Goal: Information Seeking & Learning: Learn about a topic

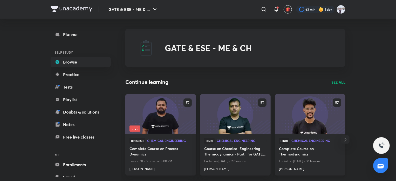
click at [295, 169] on h4 "[PERSON_NAME]" at bounding box center [310, 167] width 62 height 7
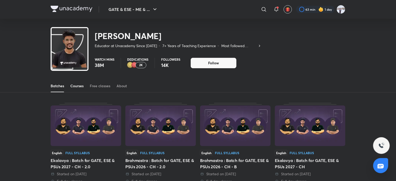
click at [72, 86] on div "Courses" at bounding box center [76, 85] width 13 height 5
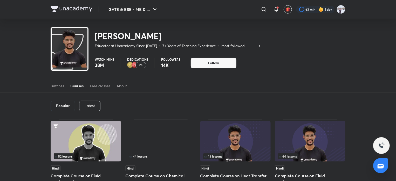
click at [90, 105] on p "Latest" at bounding box center [90, 105] width 10 height 4
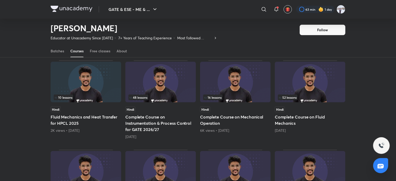
scroll to position [178, 0]
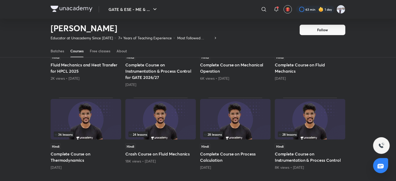
click at [179, 114] on img at bounding box center [160, 119] width 71 height 41
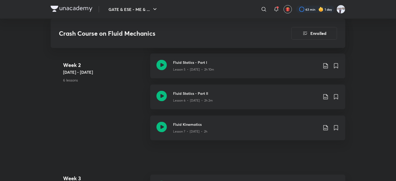
scroll to position [442, 0]
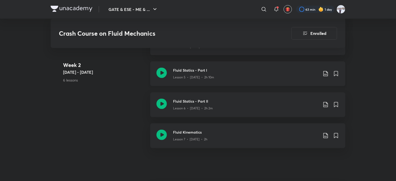
click at [211, 72] on h3 "Fluid Statics - Part I" at bounding box center [245, 70] width 145 height 5
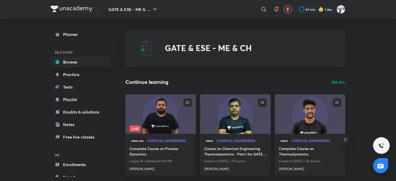
click at [294, 168] on h4 "[PERSON_NAME]" at bounding box center [310, 167] width 62 height 7
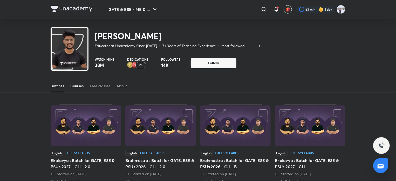
click at [73, 84] on div "Courses" at bounding box center [76, 85] width 13 height 5
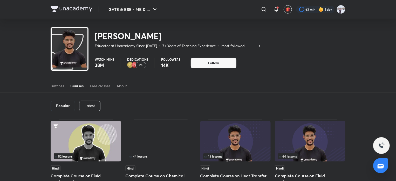
click at [85, 104] on p "Latest" at bounding box center [90, 105] width 10 height 4
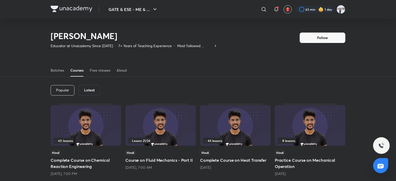
scroll to position [178, 0]
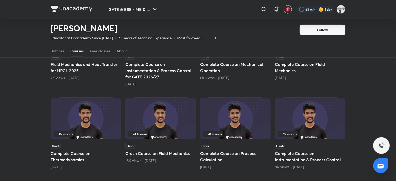
click at [171, 113] on img at bounding box center [160, 118] width 71 height 41
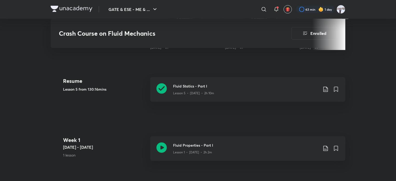
scroll to position [208, 0]
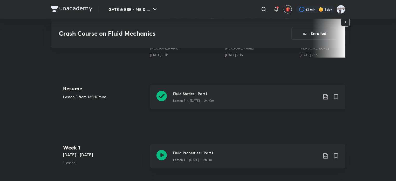
click at [187, 92] on h3 "Fluid Statics - Part I" at bounding box center [245, 93] width 145 height 5
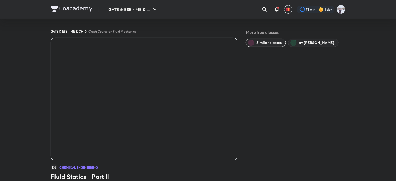
scroll to position [158, 0]
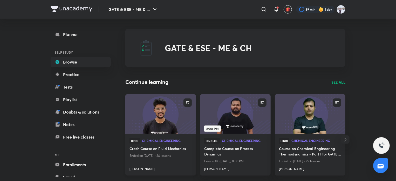
drag, startPoint x: 141, startPoint y: 168, endPoint x: 134, endPoint y: 172, distance: 8.8
click at [141, 168] on h4 "[PERSON_NAME]" at bounding box center [161, 167] width 62 height 7
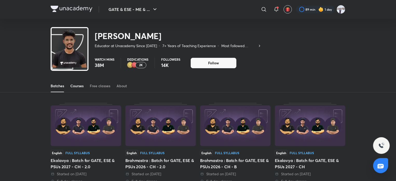
click at [81, 88] on link "Courses" at bounding box center [76, 85] width 13 height 12
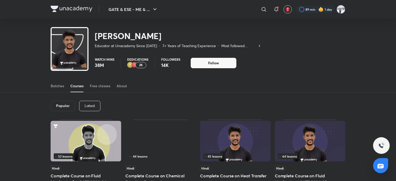
click at [84, 105] on div "Latest" at bounding box center [89, 106] width 21 height 10
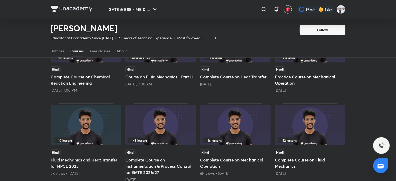
scroll to position [84, 0]
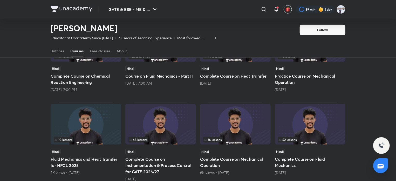
click at [296, 118] on img at bounding box center [310, 124] width 71 height 41
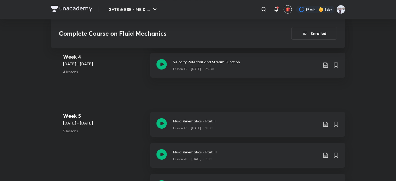
scroll to position [909, 0]
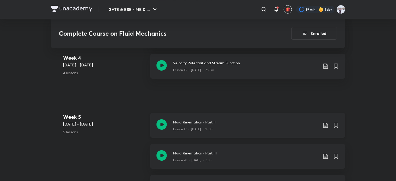
click at [203, 119] on h3 "Fluid Kinematics - Part II" at bounding box center [245, 121] width 145 height 5
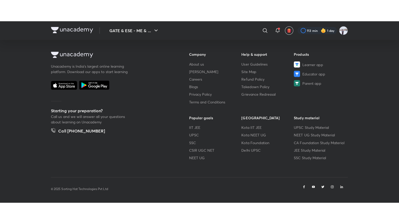
scroll to position [274, 0]
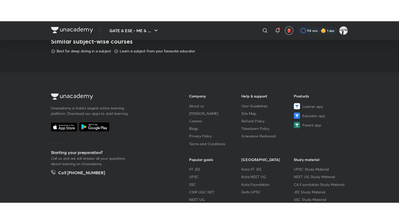
scroll to position [274, 0]
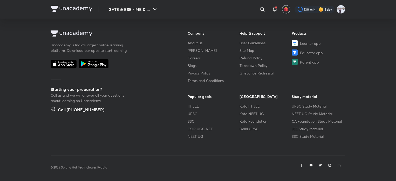
scroll to position [318, 0]
